Goal: Task Accomplishment & Management: Complete application form

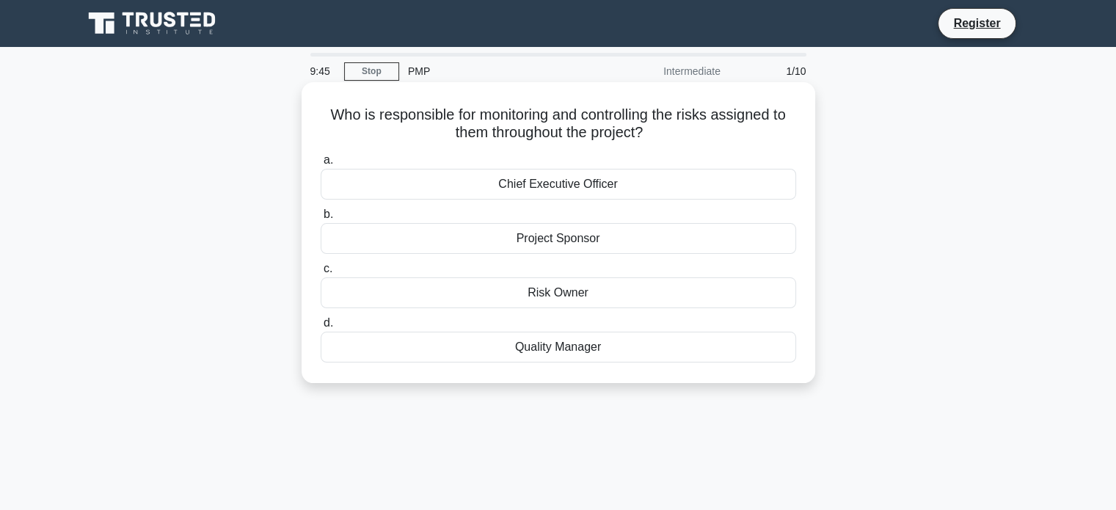
click at [528, 350] on div "Quality Manager" at bounding box center [558, 347] width 475 height 31
click at [321, 328] on input "d. Quality Manager" at bounding box center [321, 323] width 0 height 10
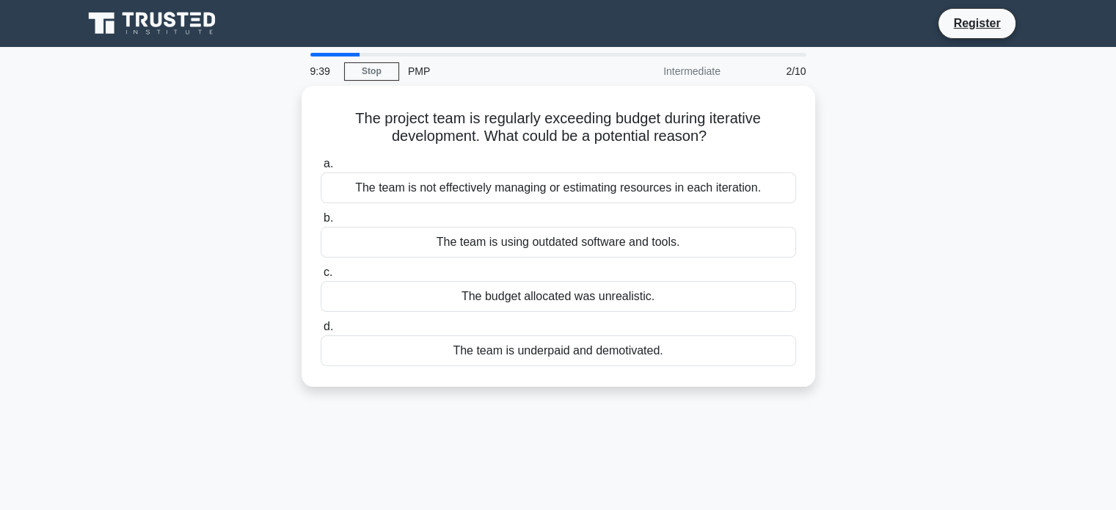
click at [528, 350] on div "The team is underpaid and demotivated." at bounding box center [558, 350] width 475 height 31
click at [321, 332] on input "d. The team is underpaid and demotivated." at bounding box center [321, 327] width 0 height 10
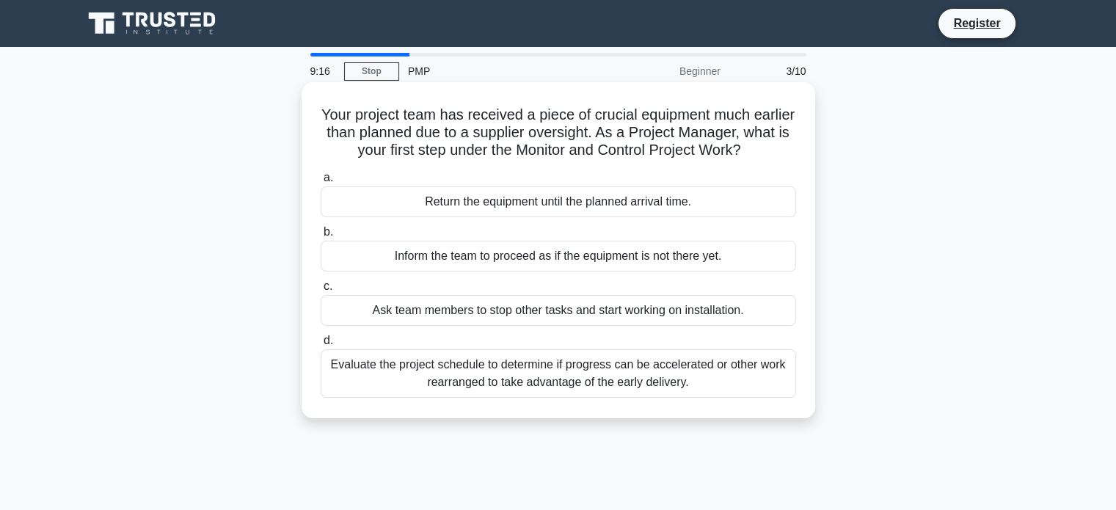
click at [550, 373] on div "Evaluate the project schedule to determine if progress can be accelerated or ot…" at bounding box center [558, 373] width 475 height 48
click at [321, 345] on input "d. Evaluate the project schedule to determine if progress can be accelerated or…" at bounding box center [321, 341] width 0 height 10
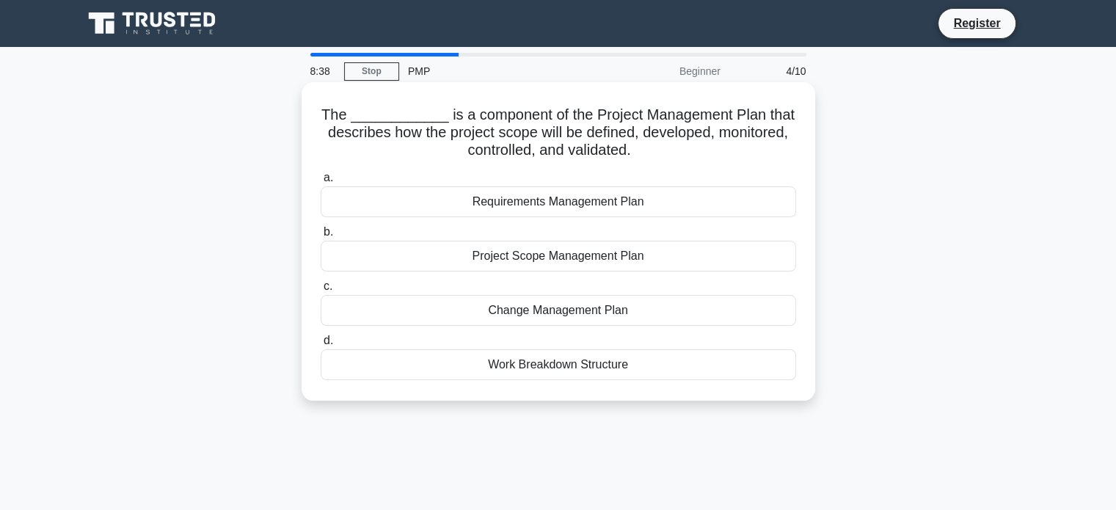
click at [563, 365] on div "Work Breakdown Structure" at bounding box center [558, 364] width 475 height 31
click at [321, 345] on input "d. Work Breakdown Structure" at bounding box center [321, 341] width 0 height 10
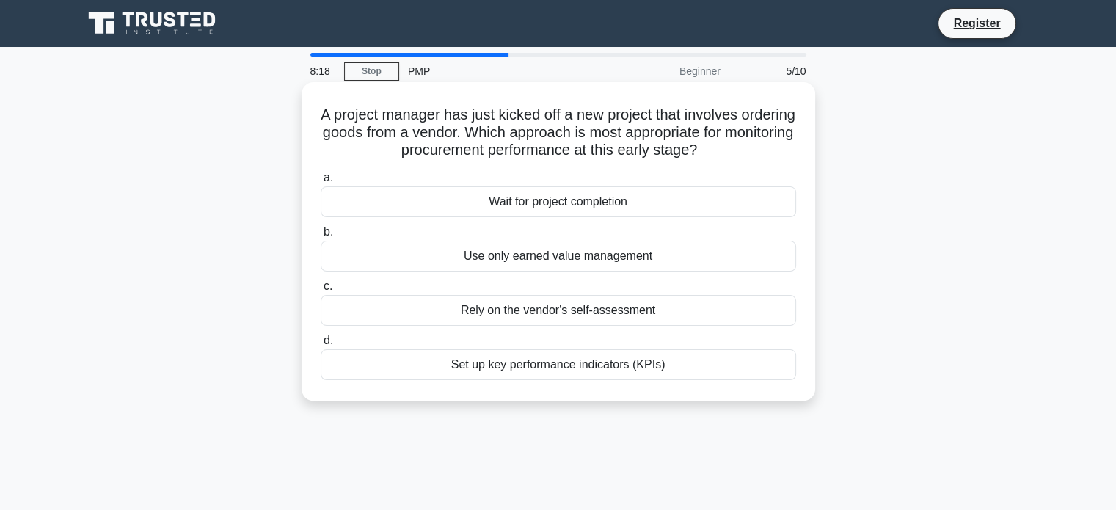
click at [547, 370] on div "Set up key performance indicators (KPIs)" at bounding box center [558, 364] width 475 height 31
click at [321, 345] on input "d. Set up key performance indicators (KPIs)" at bounding box center [321, 341] width 0 height 10
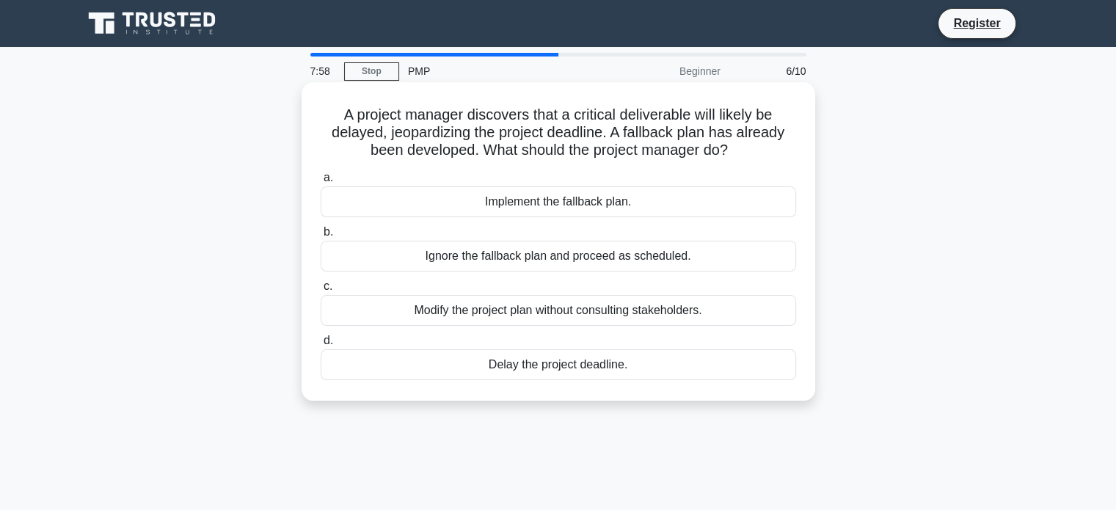
click at [552, 208] on div "Implement the fallback plan." at bounding box center [558, 201] width 475 height 31
click at [321, 183] on input "a. Implement the fallback plan." at bounding box center [321, 178] width 0 height 10
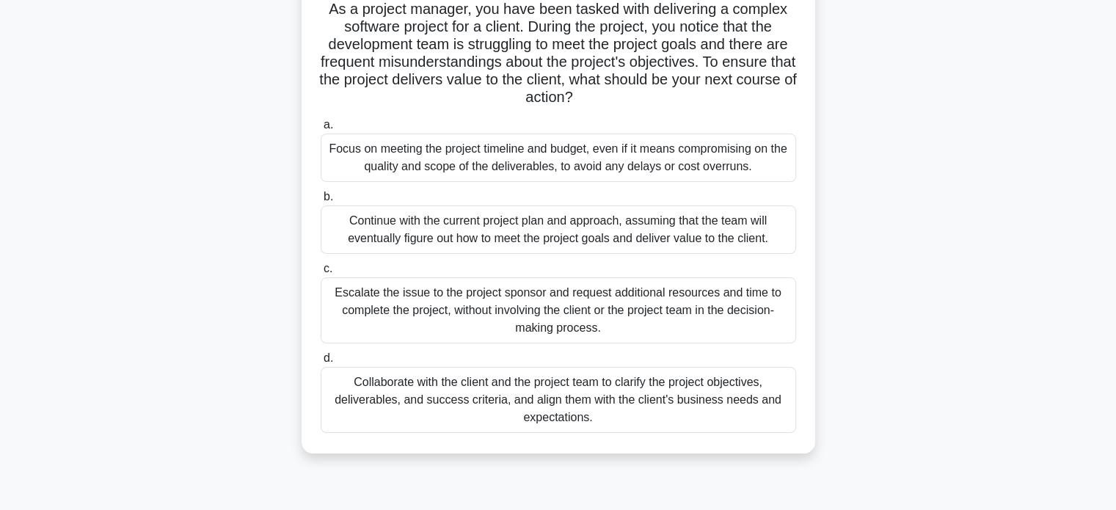
scroll to position [115, 0]
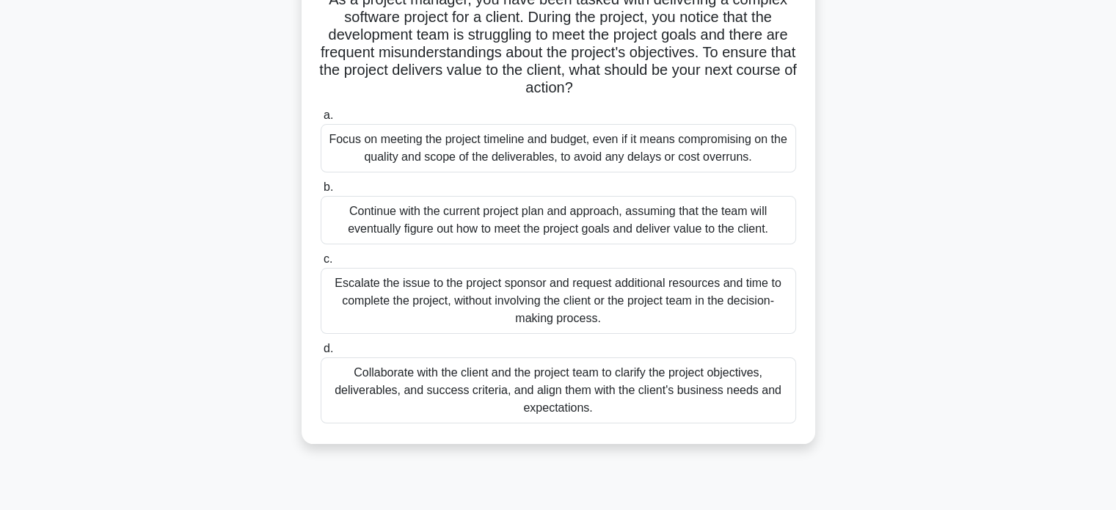
click at [619, 392] on div "Collaborate with the client and the project team to clarify the project objecti…" at bounding box center [558, 390] width 475 height 66
click at [321, 354] on input "d. Collaborate with the client and the project team to clarify the project obje…" at bounding box center [321, 349] width 0 height 10
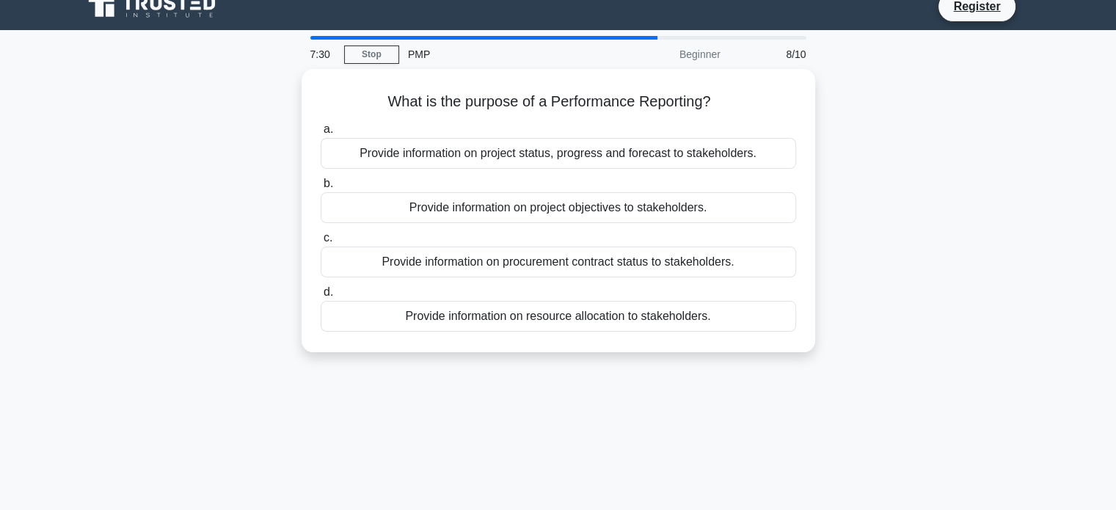
scroll to position [0, 0]
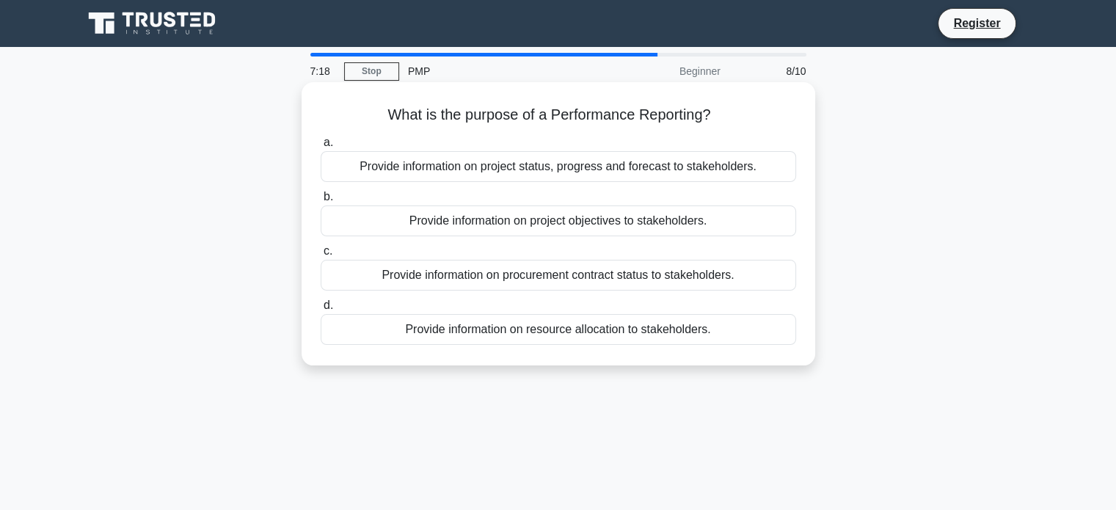
click at [577, 167] on div "Provide information on project status, progress and forecast to stakeholders." at bounding box center [558, 166] width 475 height 31
click at [321, 147] on input "a. Provide information on project status, progress and forecast to stakeholders." at bounding box center [321, 143] width 0 height 10
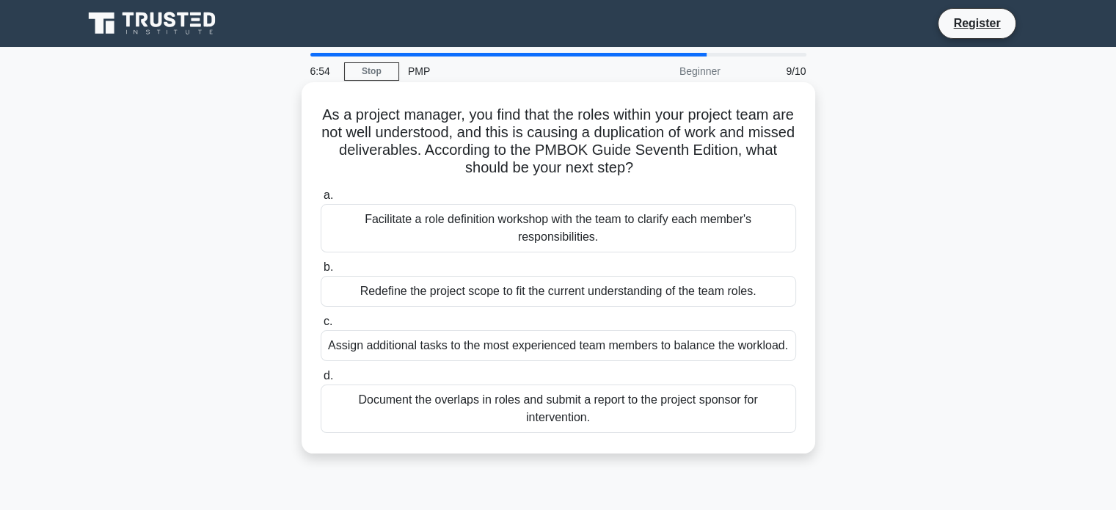
click at [598, 231] on div "Facilitate a role definition workshop with the team to clarify each member's re…" at bounding box center [558, 228] width 475 height 48
click at [321, 200] on input "a. Facilitate a role definition workshop with the team to clarify each member's…" at bounding box center [321, 196] width 0 height 10
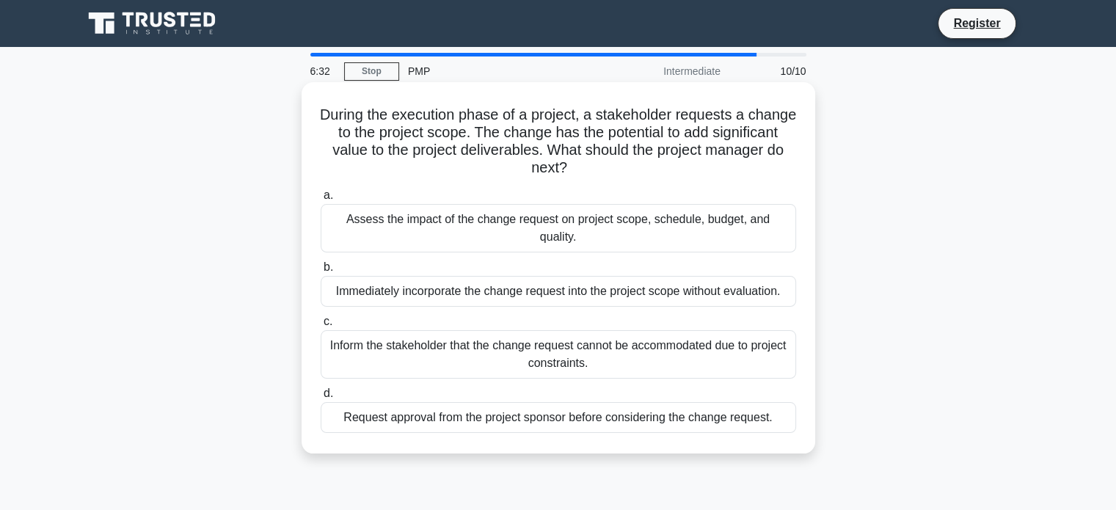
click at [581, 222] on div "Assess the impact of the change request on project scope, schedule, budget, and…" at bounding box center [558, 228] width 475 height 48
click at [321, 200] on input "a. Assess the impact of the change request on project scope, schedule, budget, …" at bounding box center [321, 196] width 0 height 10
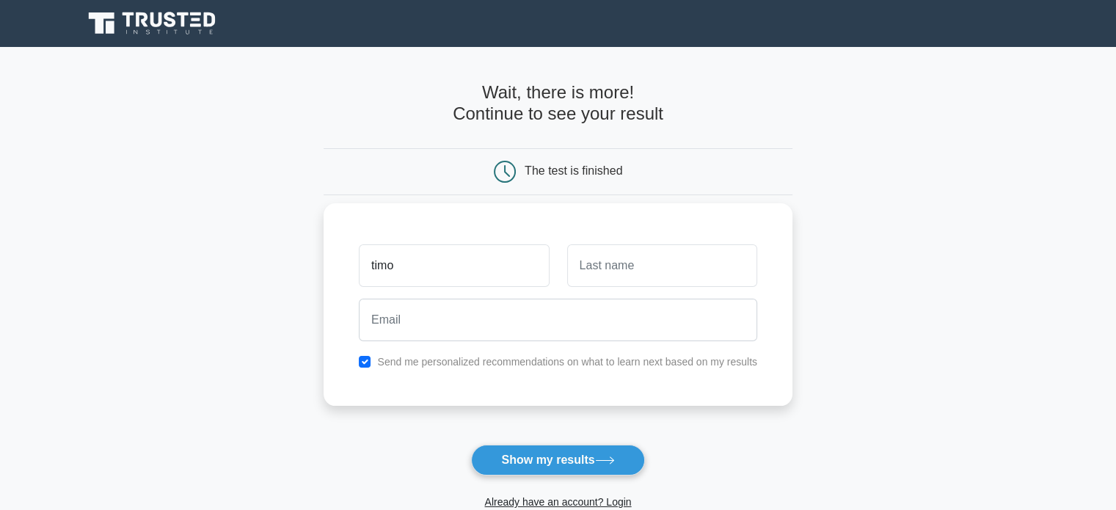
type input "timo"
click at [649, 271] on input "text" at bounding box center [662, 265] width 190 height 43
type input "noi"
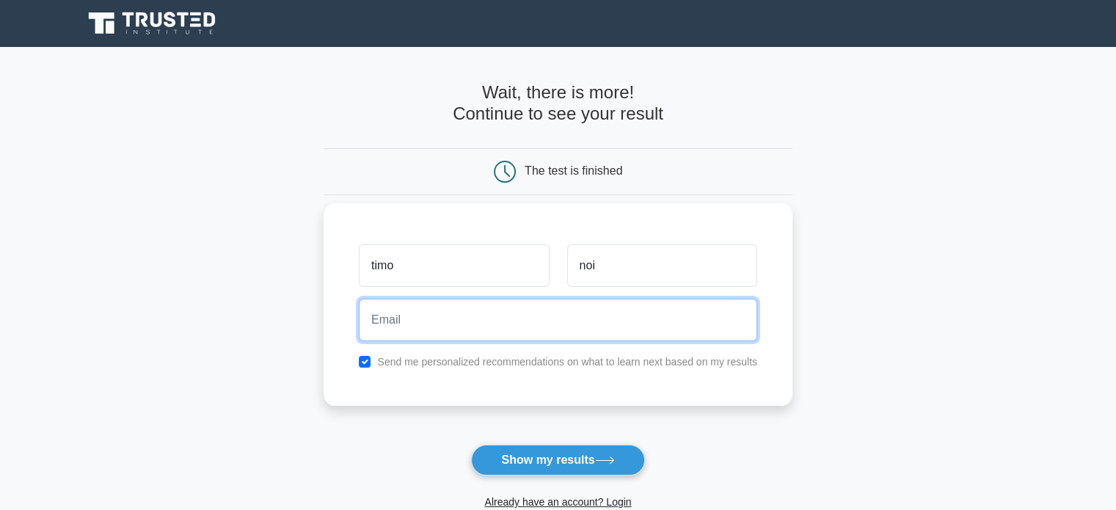
click at [552, 315] on input "email" at bounding box center [558, 320] width 398 height 43
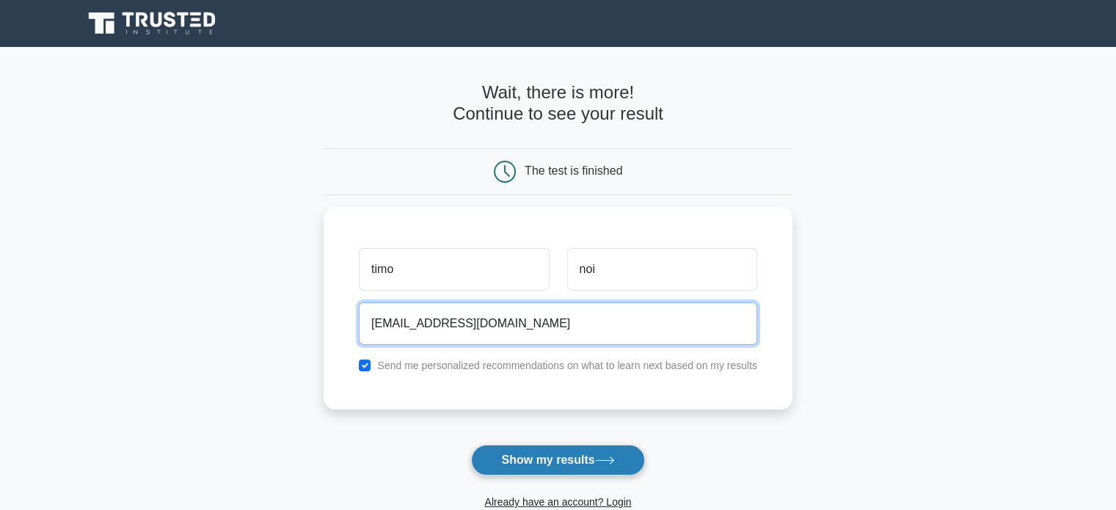
type input "kave_msh@yahoo.com"
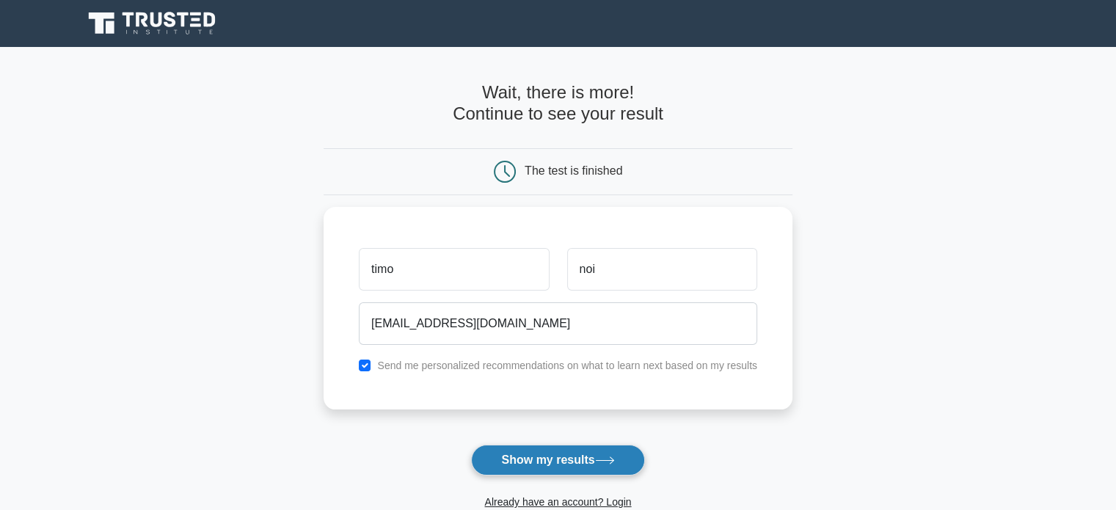
click at [560, 459] on button "Show my results" at bounding box center [557, 460] width 173 height 31
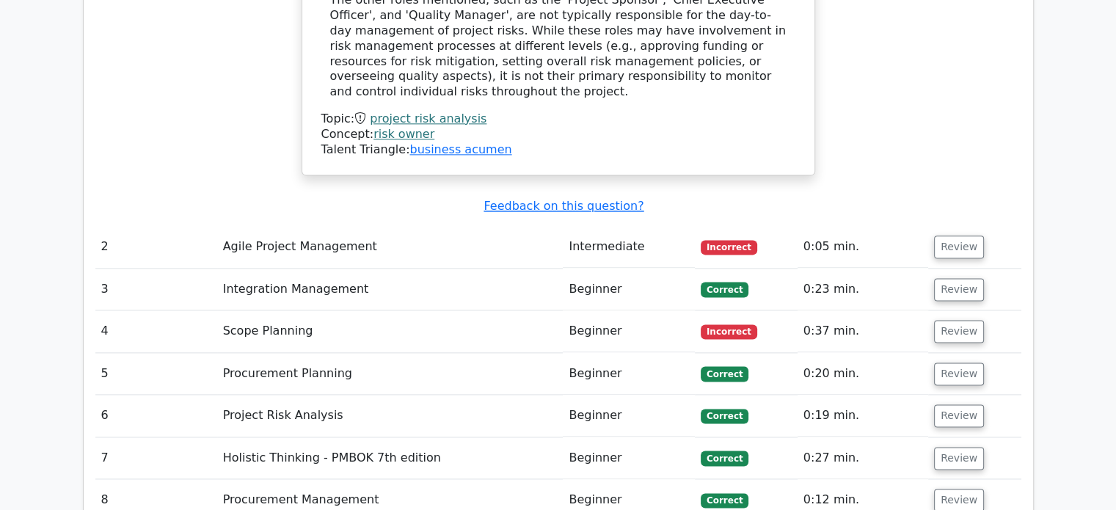
scroll to position [1849, 0]
click at [959, 320] on button "Review" at bounding box center [959, 331] width 50 height 23
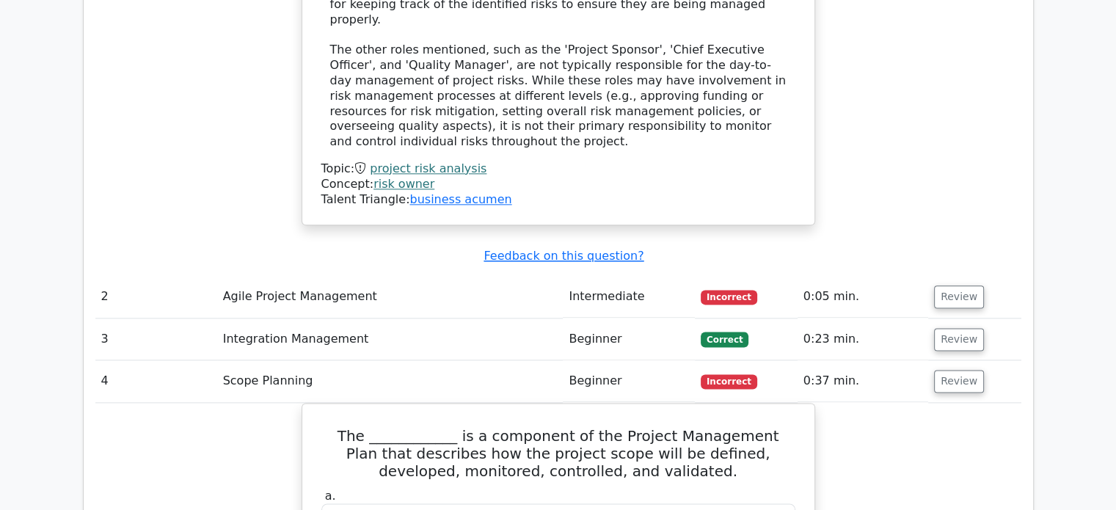
scroll to position [1714, 0]
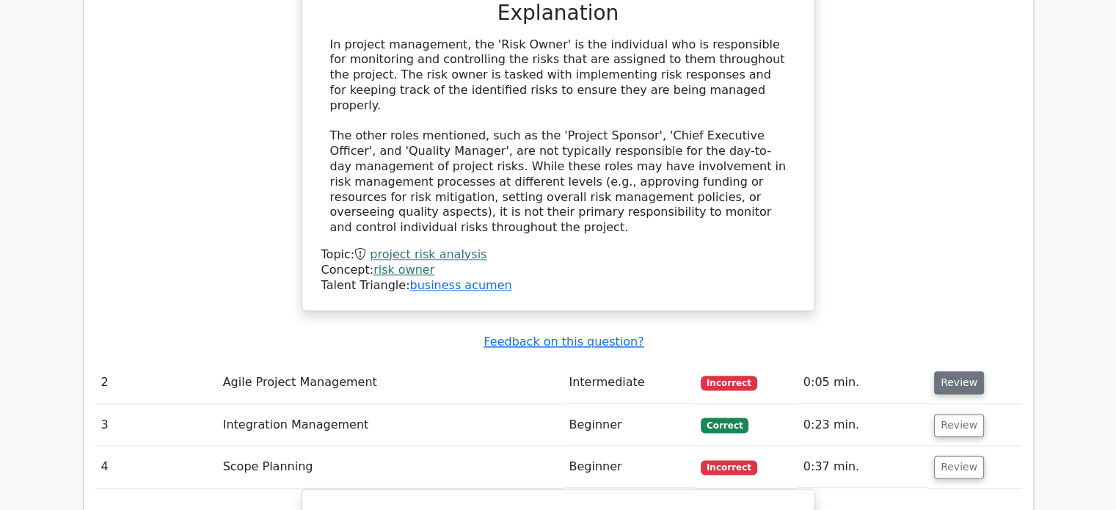
click at [966, 371] on button "Review" at bounding box center [959, 382] width 50 height 23
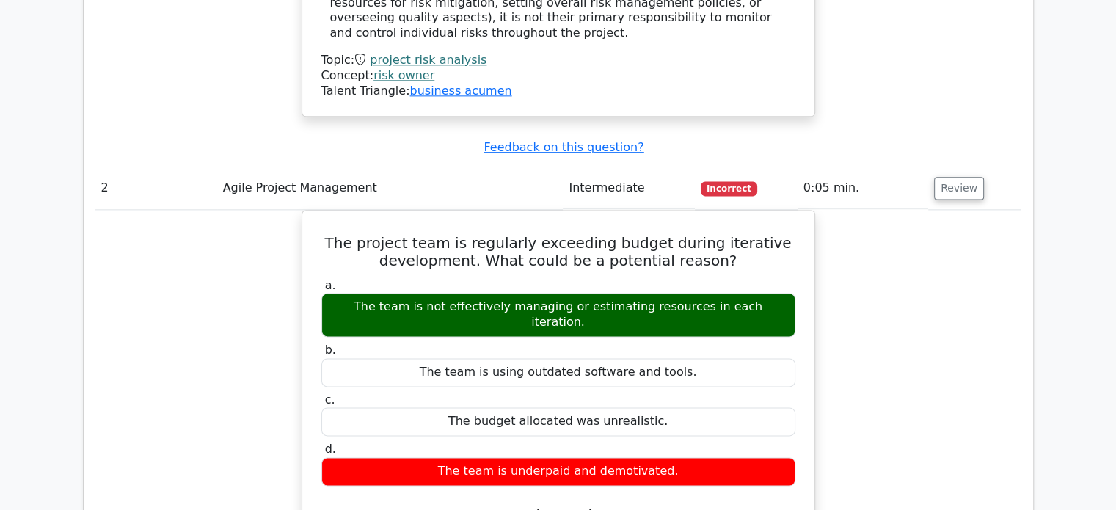
scroll to position [1906, 0]
